Goal: Book appointment/travel/reservation

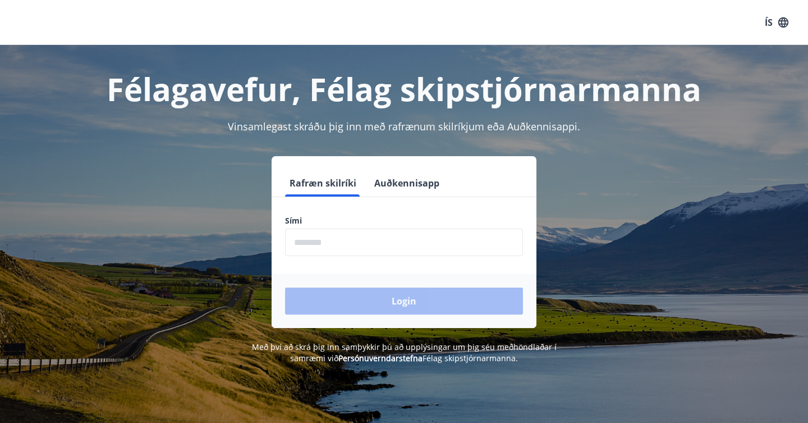
click at [342, 254] on input "phone" at bounding box center [404, 242] width 238 height 28
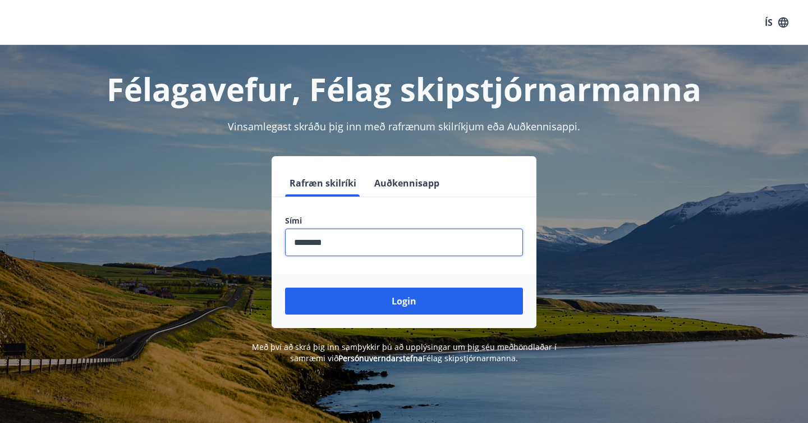
type input "********"
click at [285, 287] on button "Login" at bounding box center [404, 300] width 238 height 27
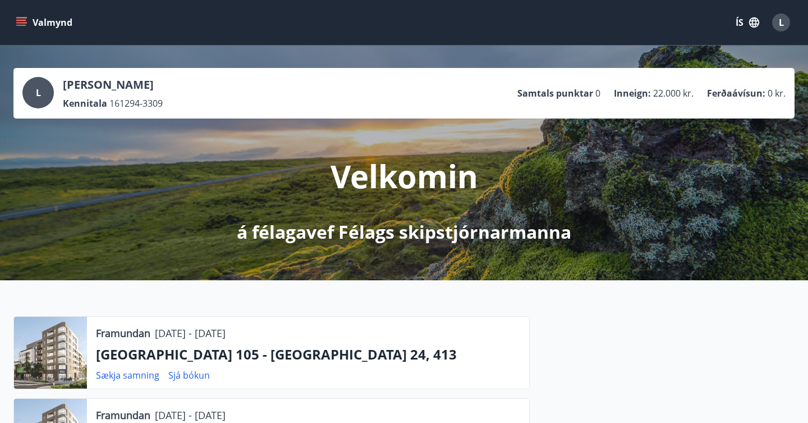
click at [19, 17] on icon "menu" at bounding box center [22, 17] width 12 height 1
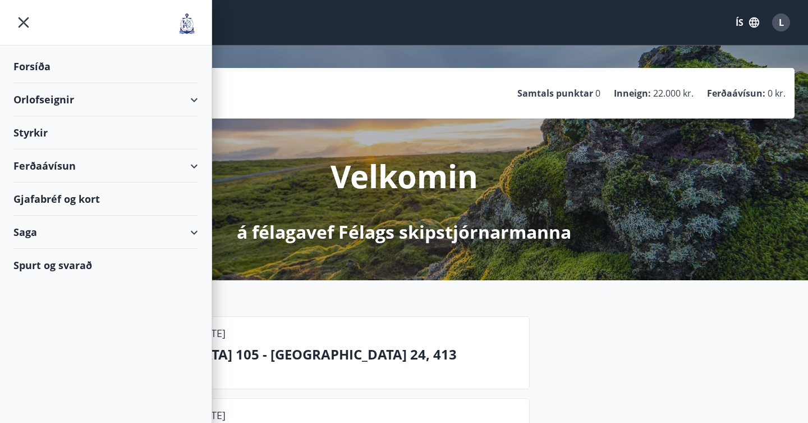
click at [91, 102] on div "Orlofseignir" at bounding box center [105, 99] width 185 height 33
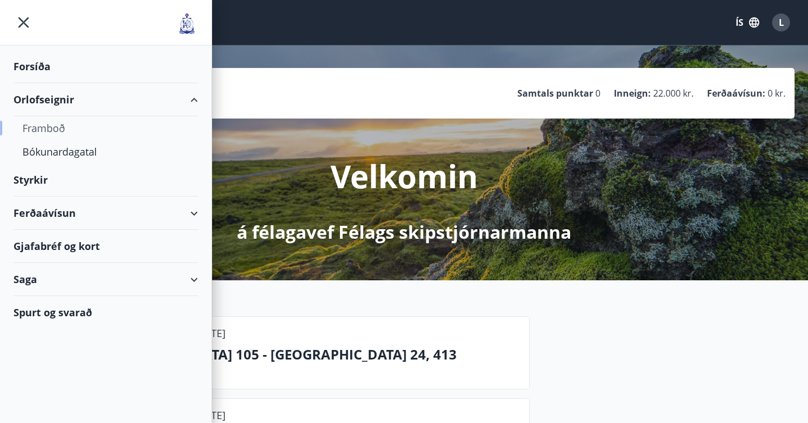
click at [54, 129] on div "Framboð" at bounding box center [105, 128] width 167 height 24
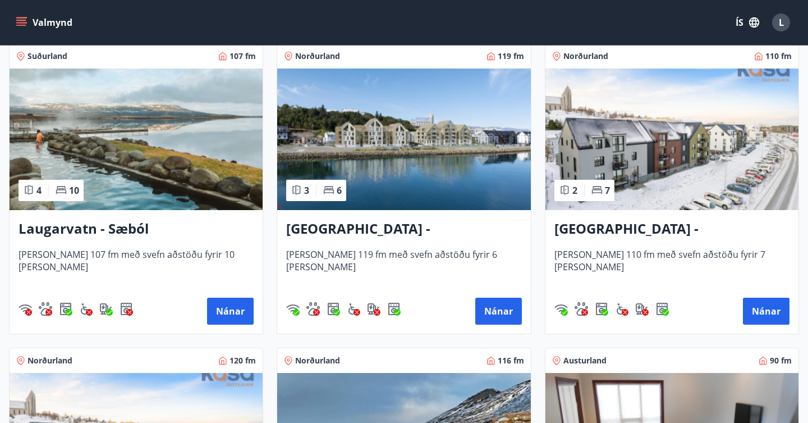
scroll to position [1128, 0]
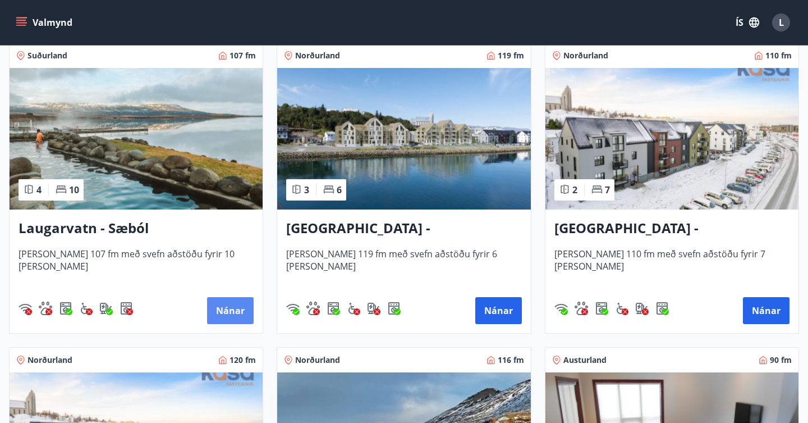
click at [231, 310] on button "Nánar" at bounding box center [230, 310] width 47 height 27
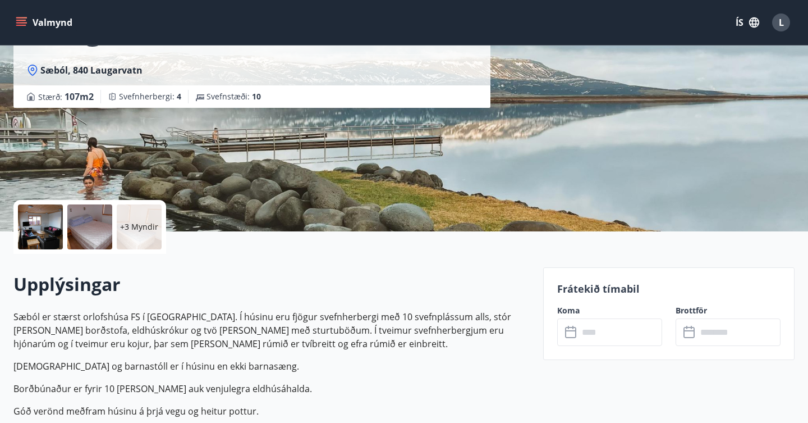
scroll to position [107, 0]
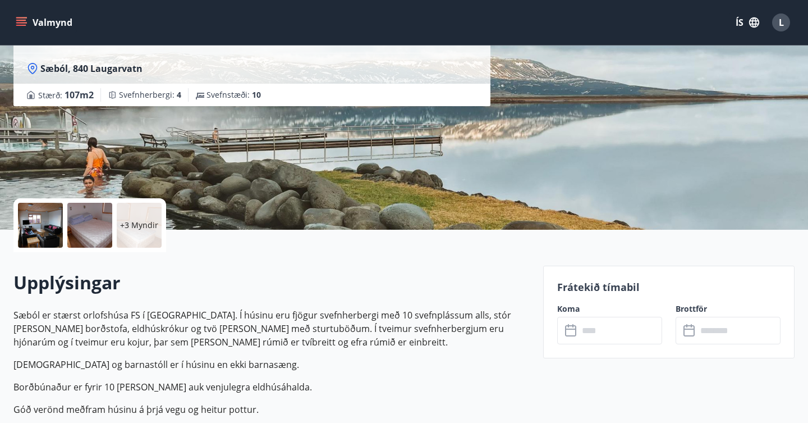
click at [46, 227] on div at bounding box center [40, 225] width 45 height 45
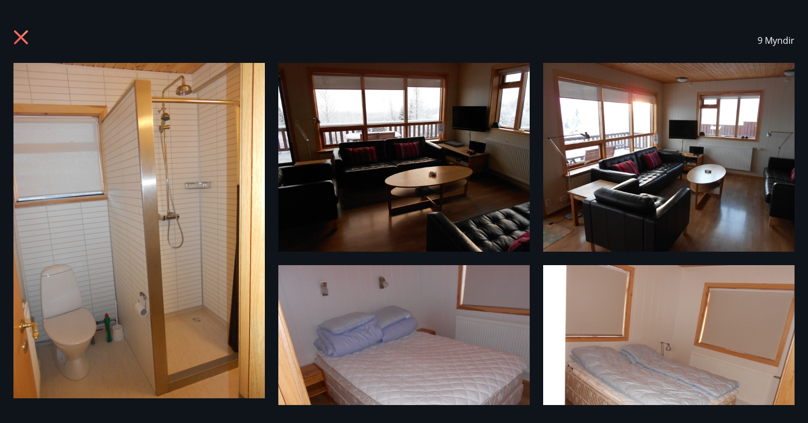
click at [20, 42] on icon at bounding box center [22, 39] width 18 height 18
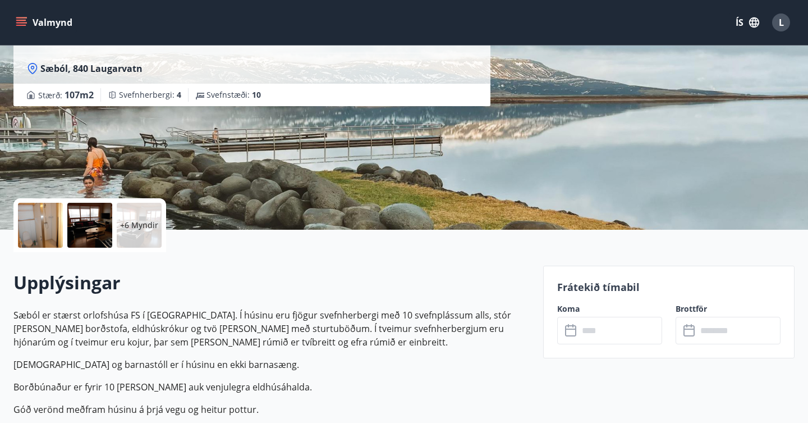
click at [621, 329] on input "text" at bounding box center [621, 331] width 84 height 28
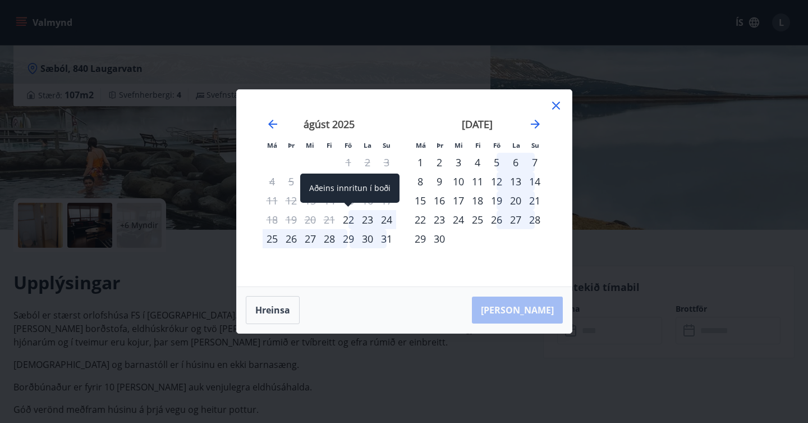
click at [347, 223] on div "22" at bounding box center [348, 219] width 19 height 19
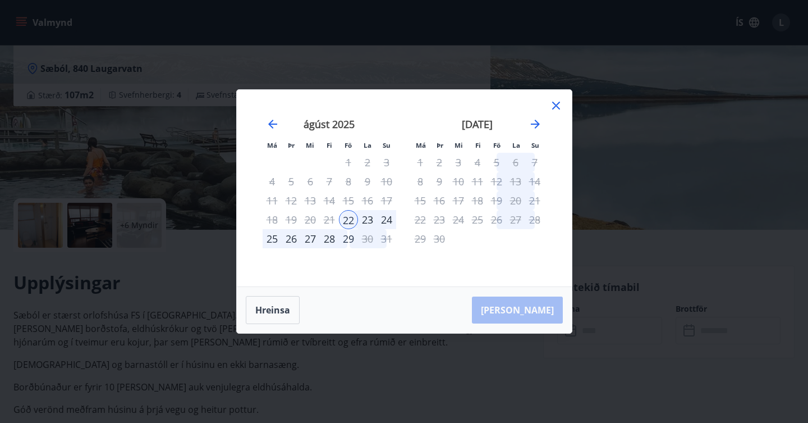
click at [386, 218] on div "24" at bounding box center [386, 219] width 19 height 19
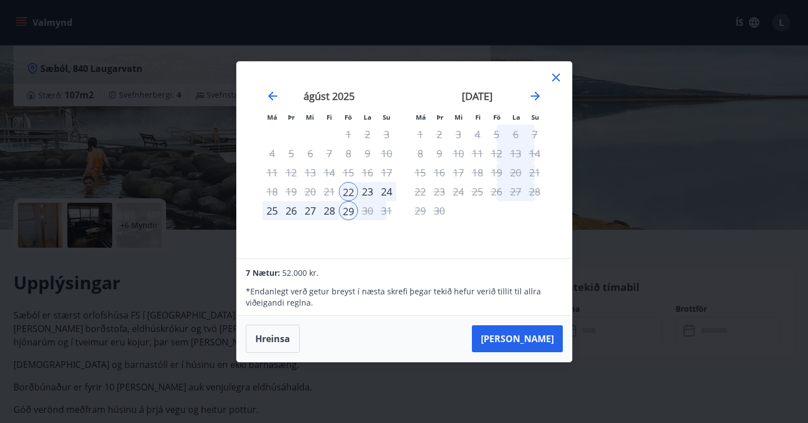
click at [386, 189] on div "24" at bounding box center [386, 191] width 19 height 19
click at [388, 190] on div "24" at bounding box center [386, 191] width 19 height 19
click at [558, 75] on icon at bounding box center [556, 78] width 8 height 8
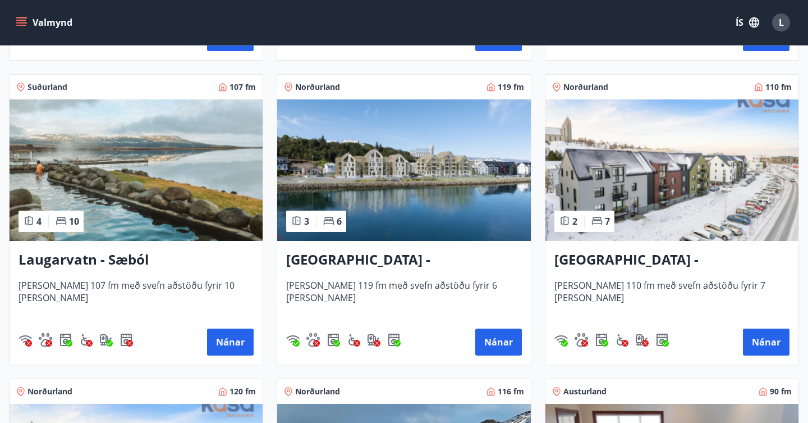
scroll to position [1145, 0]
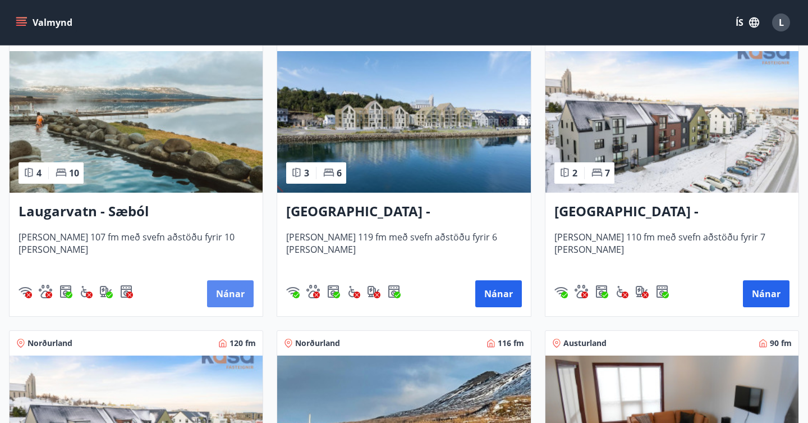
click at [226, 293] on button "Nánar" at bounding box center [230, 293] width 47 height 27
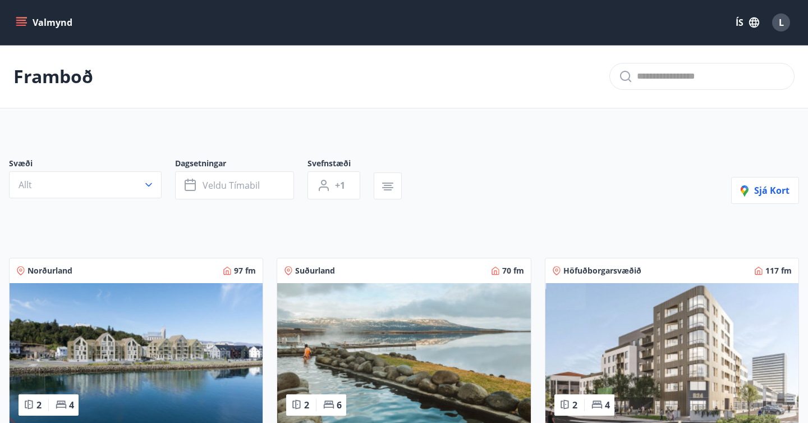
click at [376, 306] on img at bounding box center [403, 353] width 253 height 141
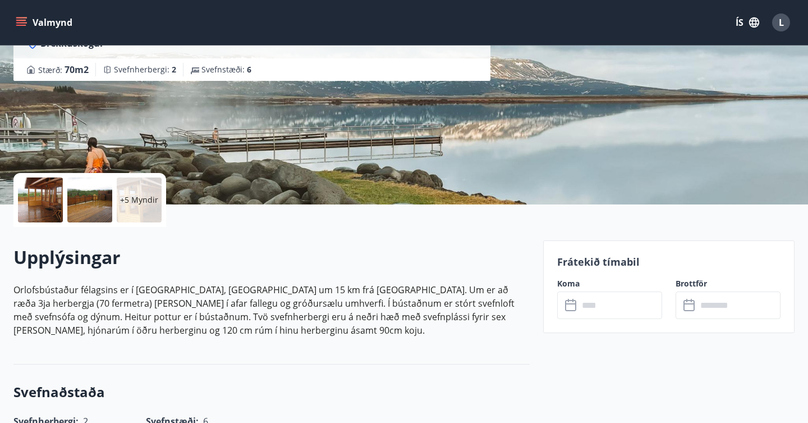
scroll to position [196, 0]
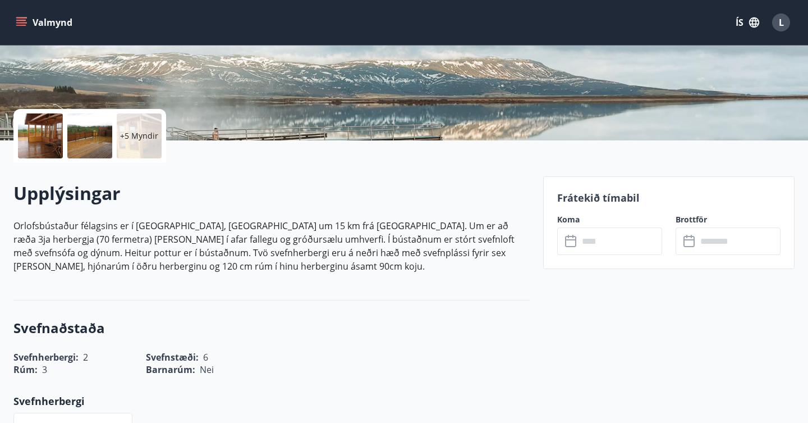
click at [36, 130] on div at bounding box center [40, 135] width 45 height 45
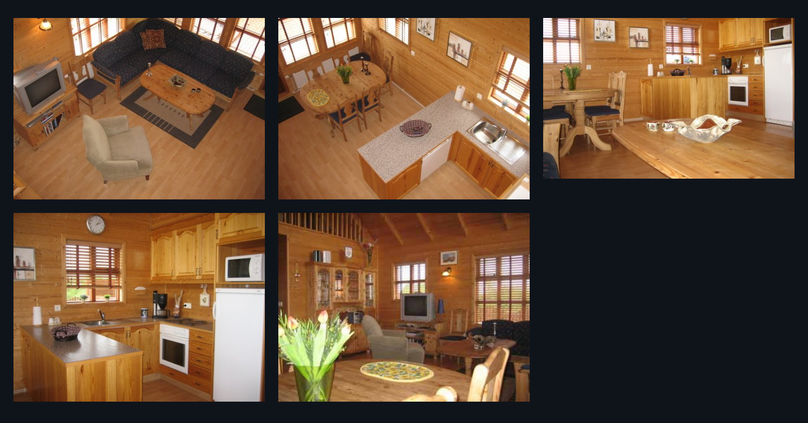
scroll to position [0, 0]
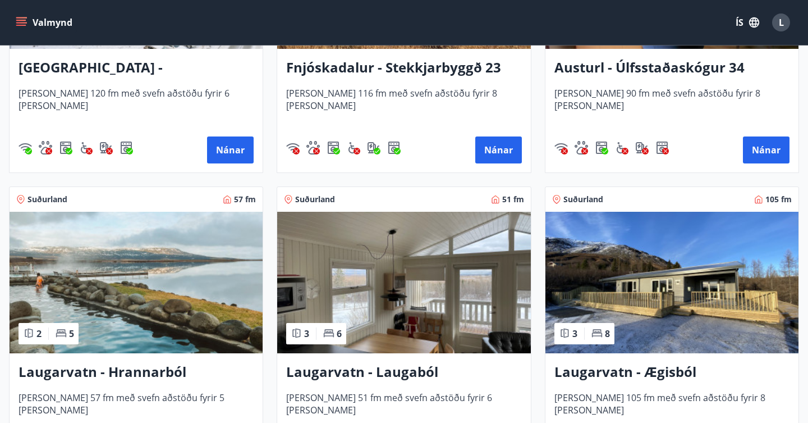
scroll to position [1607, 0]
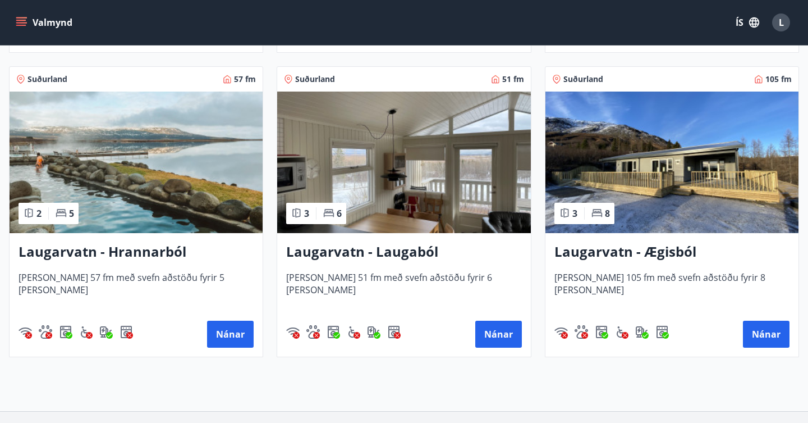
click at [178, 207] on img at bounding box center [136, 161] width 253 height 141
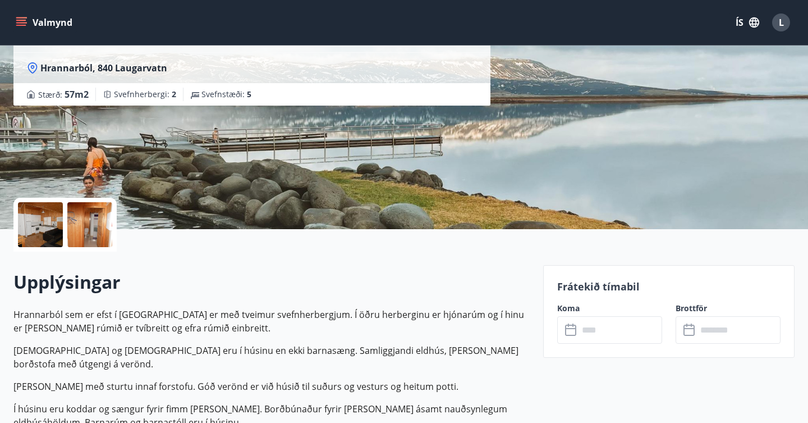
scroll to position [94, 0]
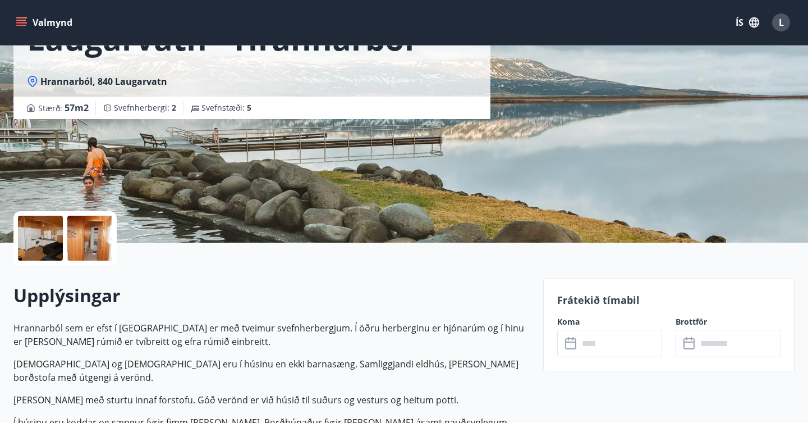
click at [45, 239] on div at bounding box center [40, 238] width 45 height 45
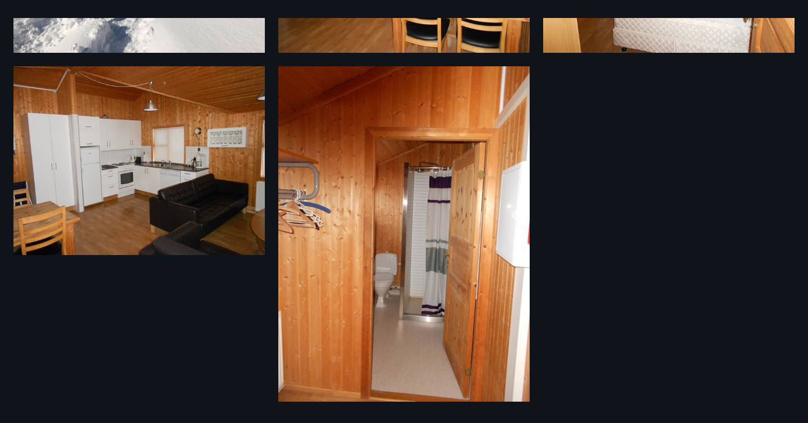
scroll to position [0, 0]
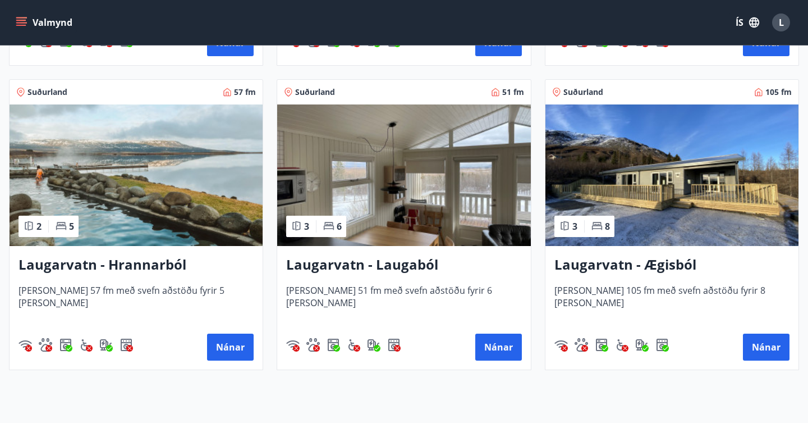
scroll to position [1701, 0]
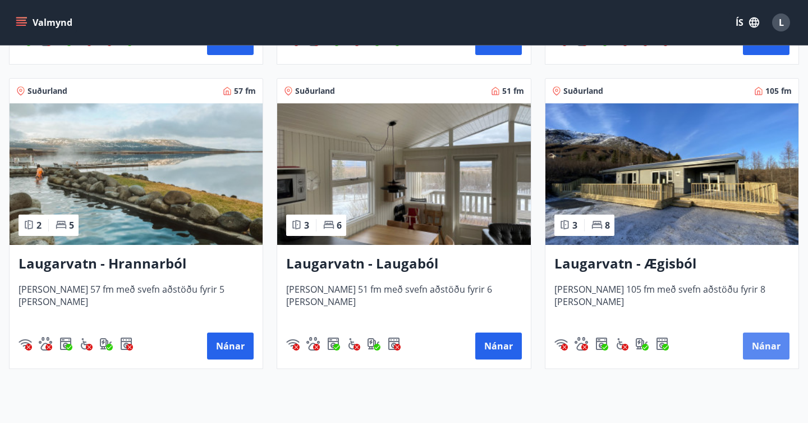
click at [766, 340] on button "Nánar" at bounding box center [766, 345] width 47 height 27
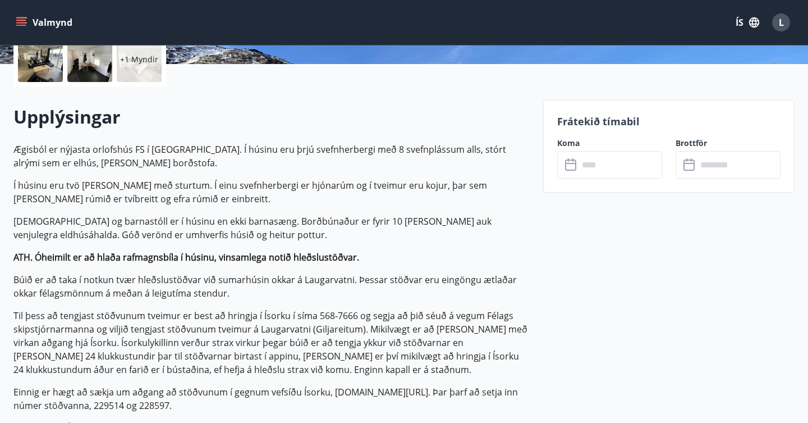
scroll to position [274, 0]
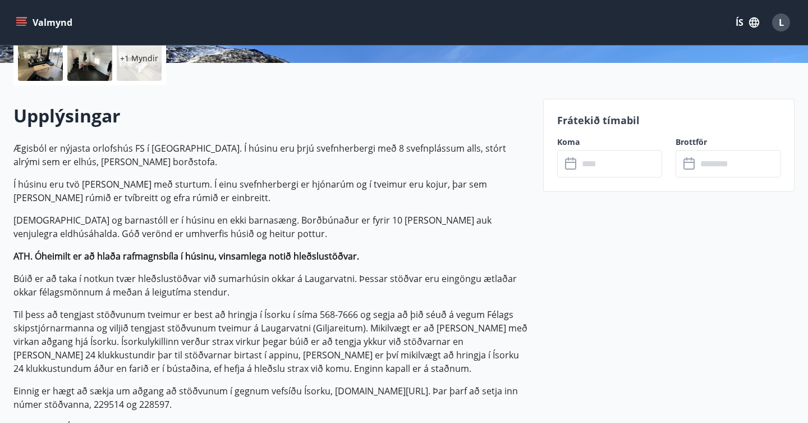
click at [620, 170] on input "text" at bounding box center [621, 164] width 84 height 28
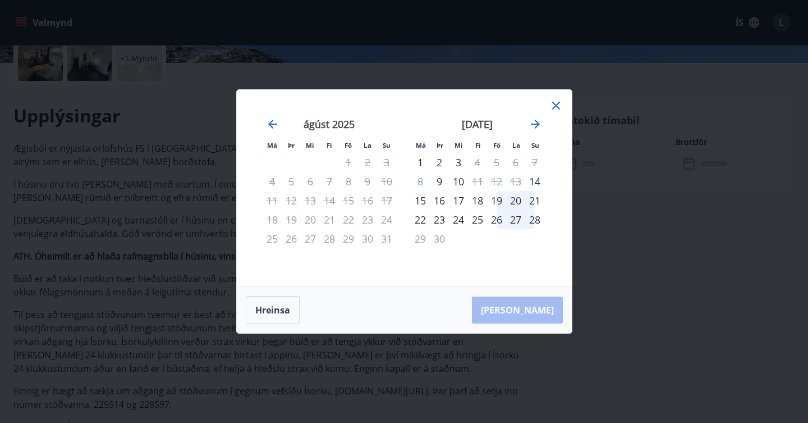
click at [558, 104] on icon at bounding box center [556, 105] width 13 height 13
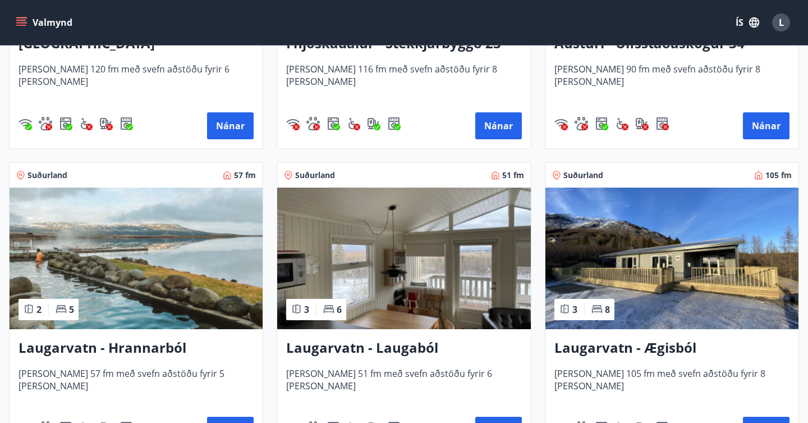
click at [440, 280] on img at bounding box center [403, 257] width 253 height 141
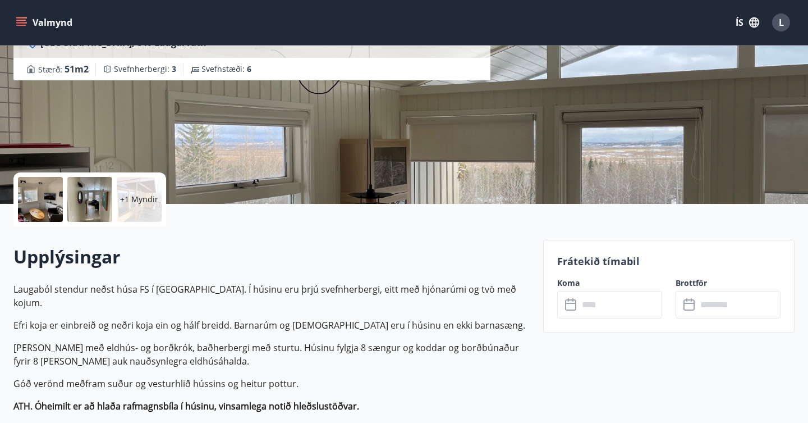
scroll to position [253, 0]
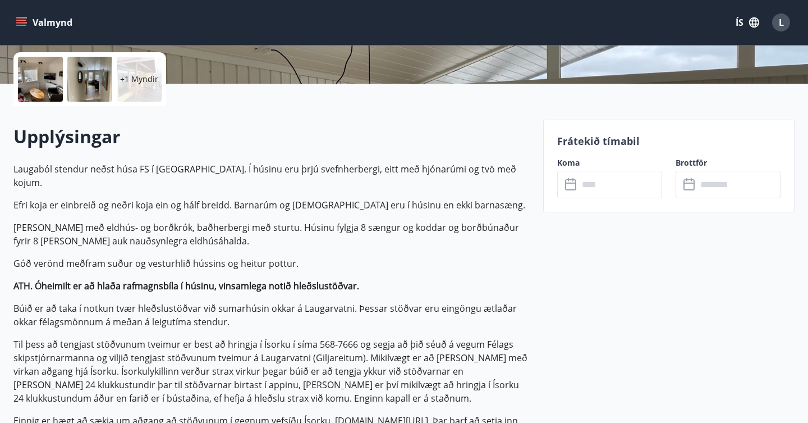
click at [597, 185] on input "text" at bounding box center [621, 185] width 84 height 28
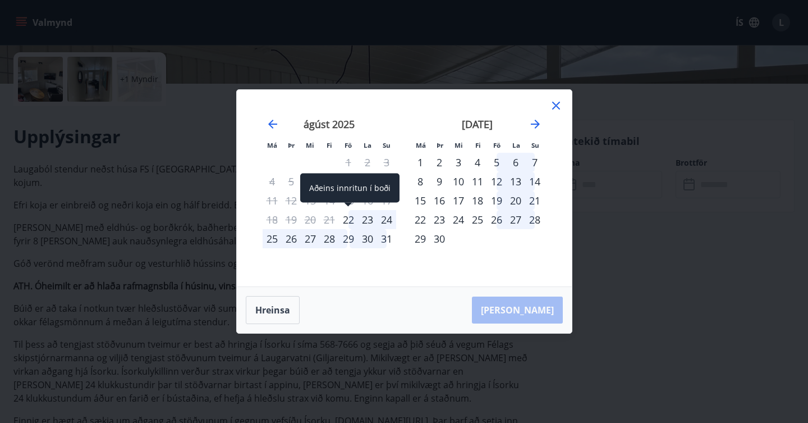
click at [349, 221] on div "22" at bounding box center [348, 219] width 19 height 19
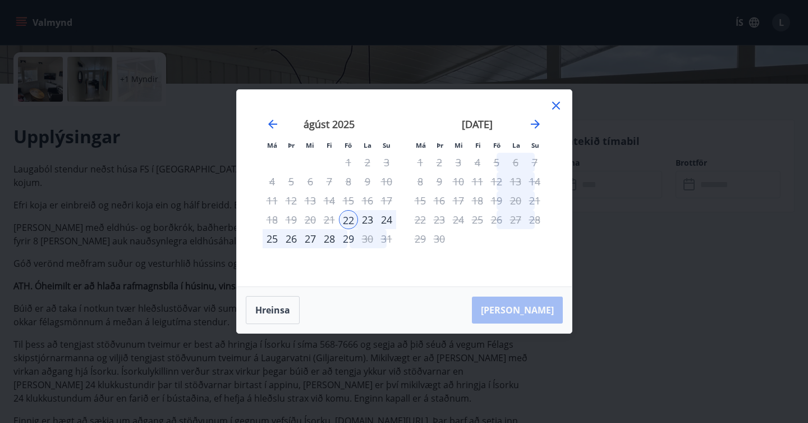
click at [386, 219] on div "24" at bounding box center [386, 219] width 19 height 19
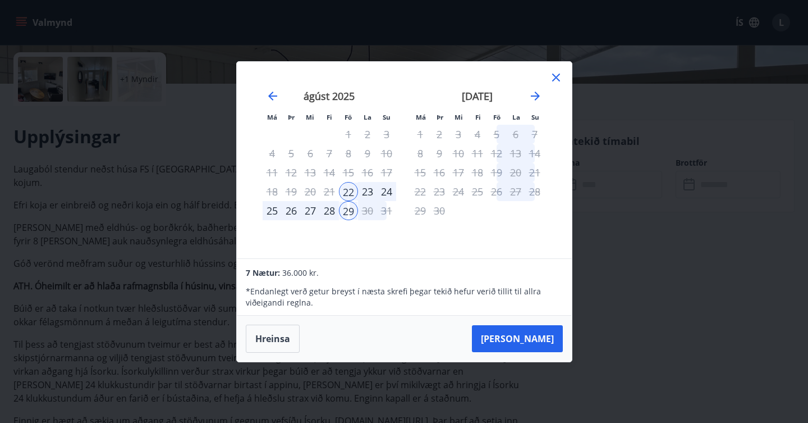
click at [559, 75] on icon at bounding box center [556, 77] width 13 height 13
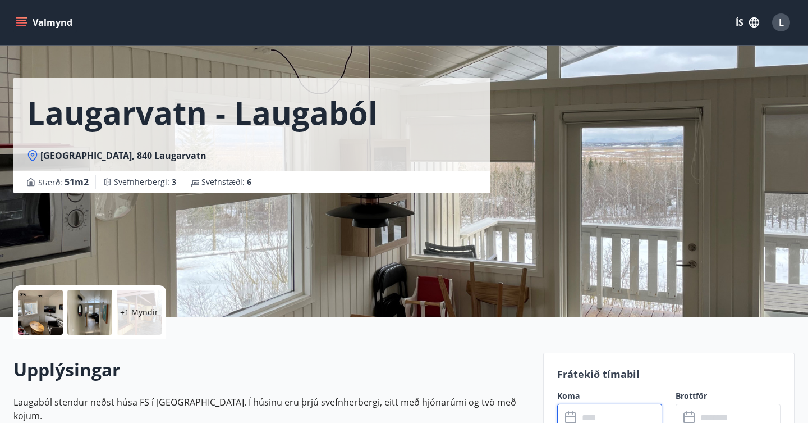
scroll to position [0, 0]
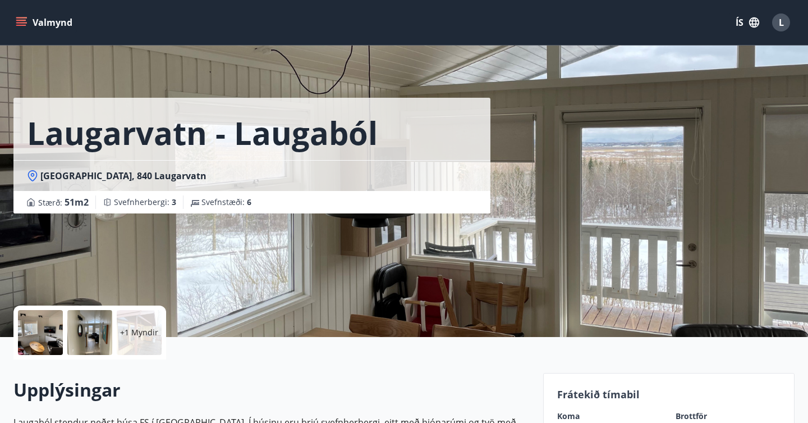
click at [84, 342] on div at bounding box center [89, 332] width 45 height 45
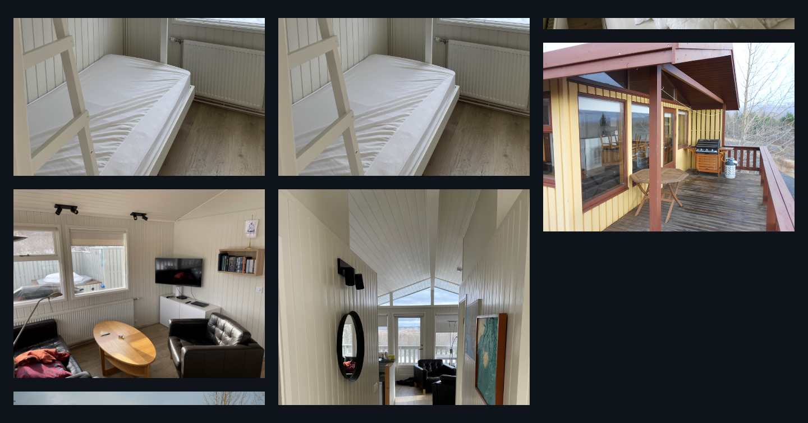
scroll to position [401, 0]
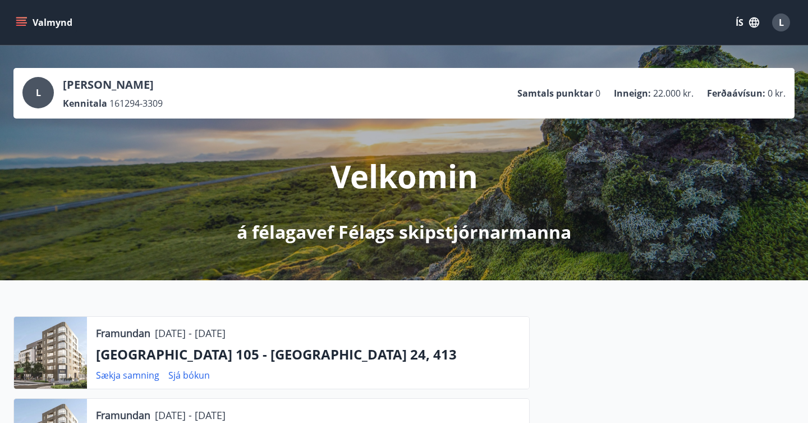
click at [21, 16] on button "Valmynd" at bounding box center [44, 22] width 63 height 20
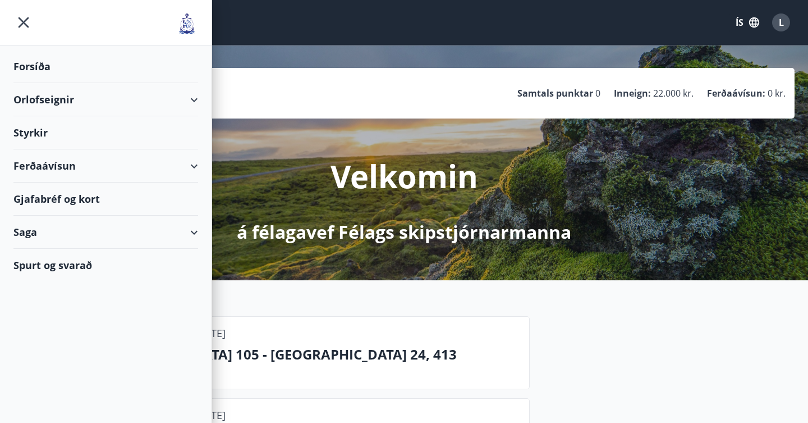
click at [142, 96] on div "Orlofseignir" at bounding box center [105, 99] width 185 height 33
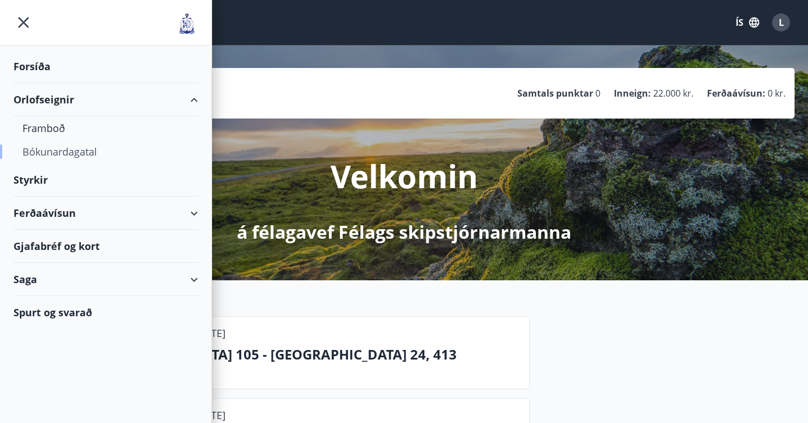
click at [78, 152] on div "Bókunardagatal" at bounding box center [105, 152] width 167 height 24
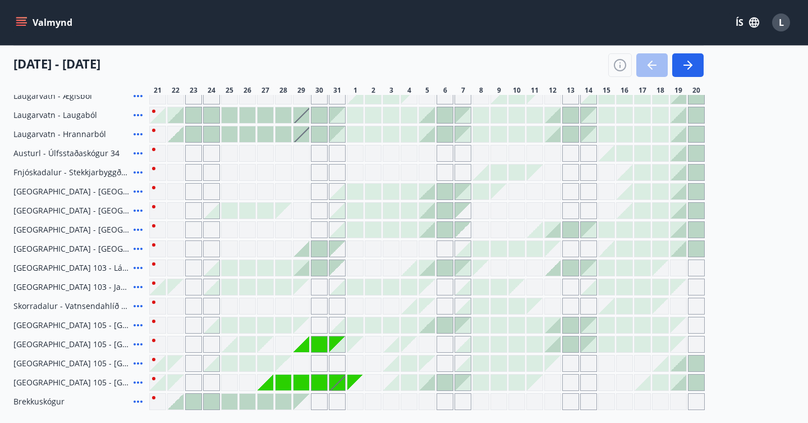
scroll to position [178, 0]
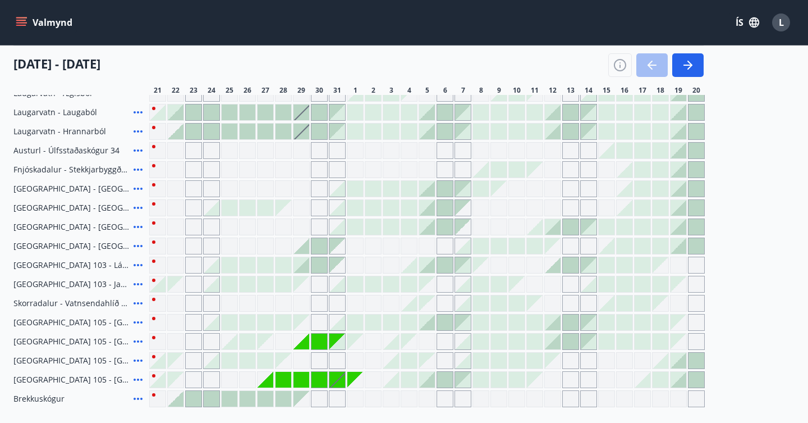
click at [226, 303] on div "Gráir dagar eru ekki bókanlegir" at bounding box center [229, 303] width 17 height 17
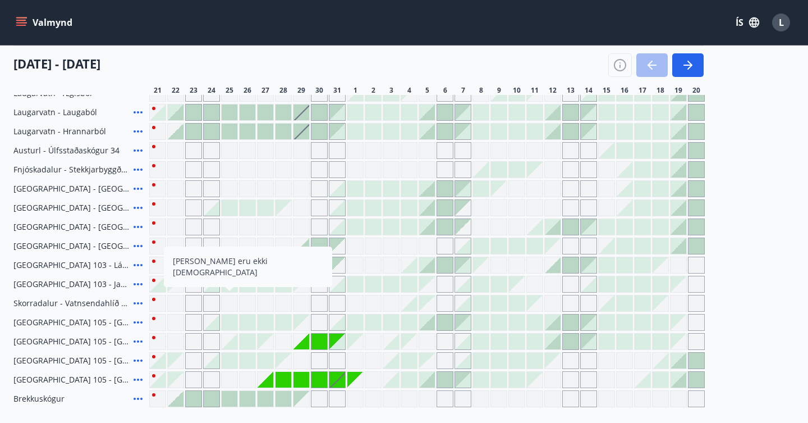
click at [226, 303] on div "Gráir dagar eru ekki bókanlegir" at bounding box center [229, 303] width 17 height 17
click at [192, 302] on div "Gráir dagar eru ekki bókanlegir" at bounding box center [193, 303] width 17 height 17
click at [193, 301] on div "Gráir dagar eru ekki bókanlegir" at bounding box center [193, 303] width 17 height 17
click at [214, 302] on div "Gráir dagar eru ekki bókanlegir" at bounding box center [211, 303] width 17 height 17
click at [289, 283] on div at bounding box center [284, 284] width 16 height 16
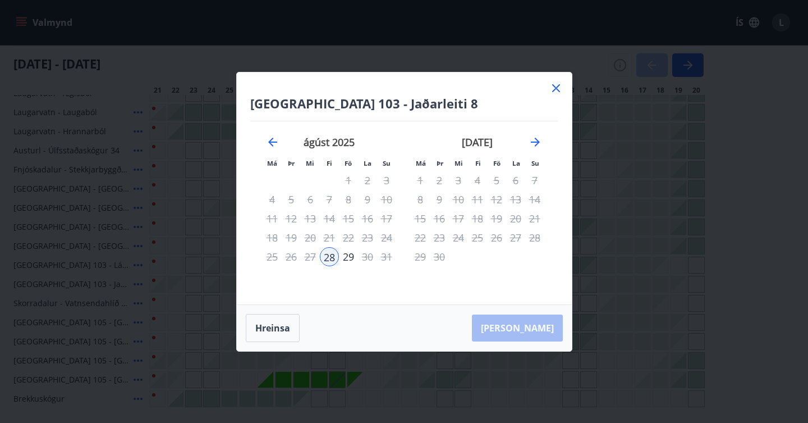
click at [558, 88] on icon at bounding box center [556, 87] width 13 height 13
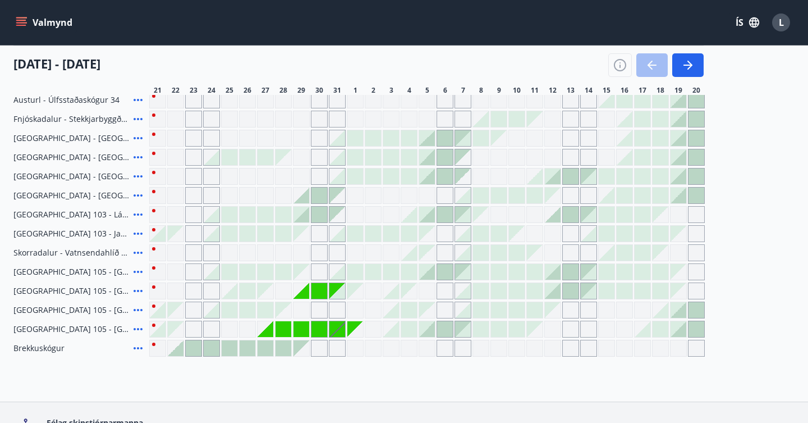
scroll to position [230, 0]
click at [28, 352] on span "Brekkuskógur" at bounding box center [38, 347] width 51 height 11
click at [27, 346] on span "Brekkuskógur" at bounding box center [38, 347] width 51 height 11
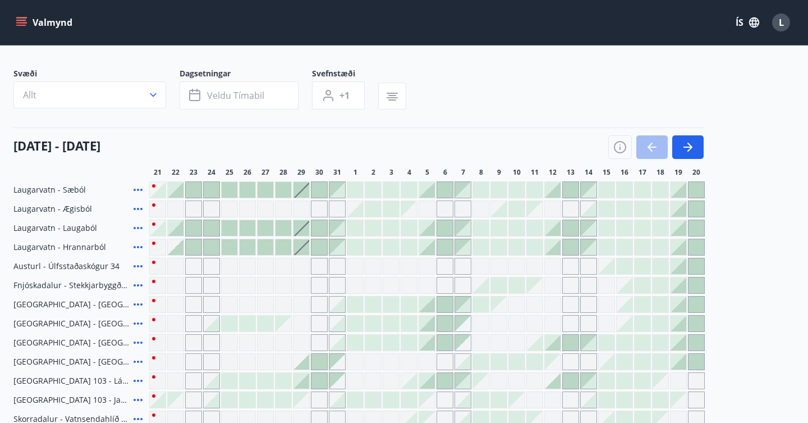
scroll to position [0, 0]
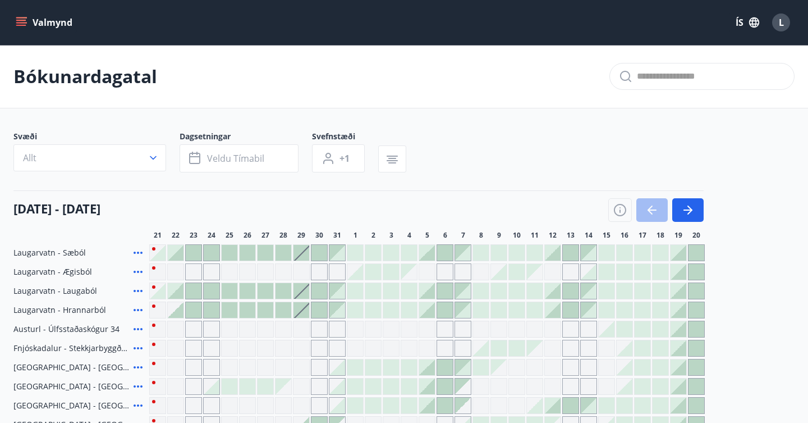
click at [24, 26] on icon "menu" at bounding box center [21, 22] width 11 height 11
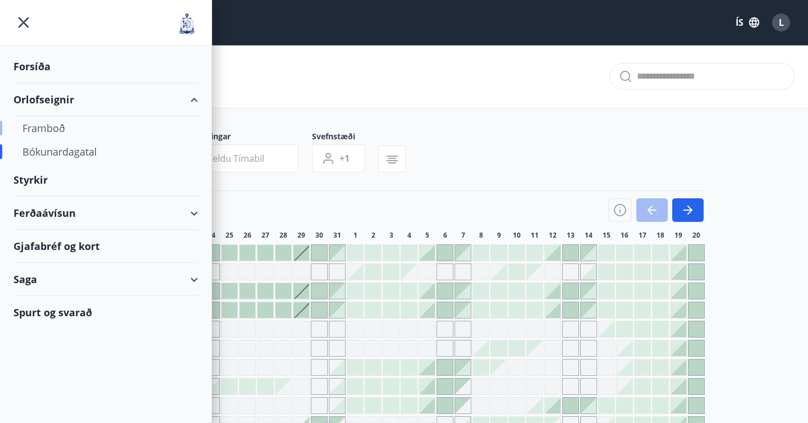
click at [57, 128] on div "Framboð" at bounding box center [105, 128] width 167 height 24
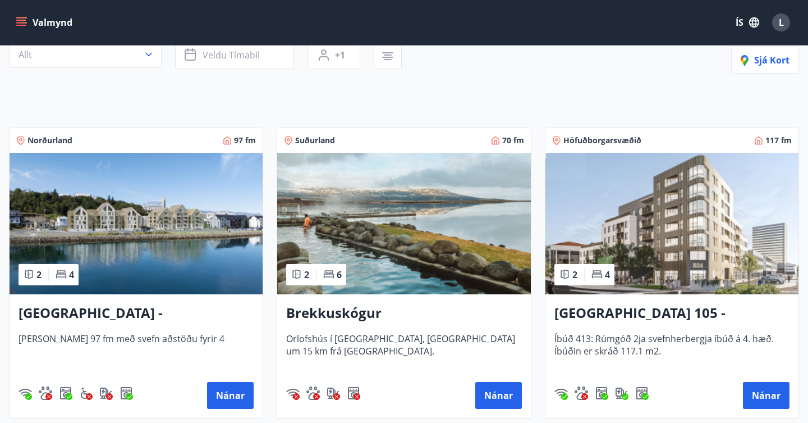
click at [345, 198] on img at bounding box center [403, 223] width 253 height 141
